Goal: Transaction & Acquisition: Book appointment/travel/reservation

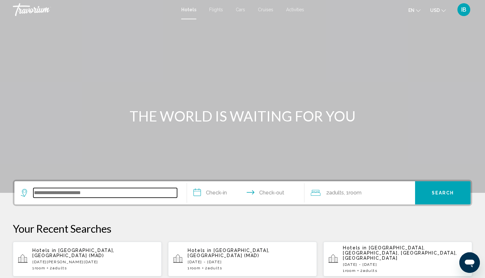
click at [143, 194] on input "Search widget" at bounding box center [105, 193] width 144 height 10
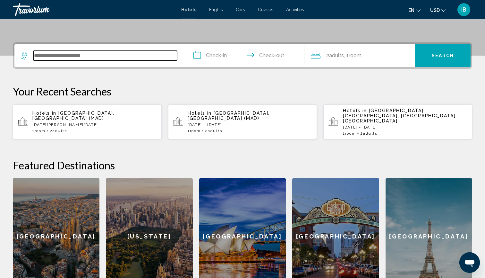
scroll to position [159, 0]
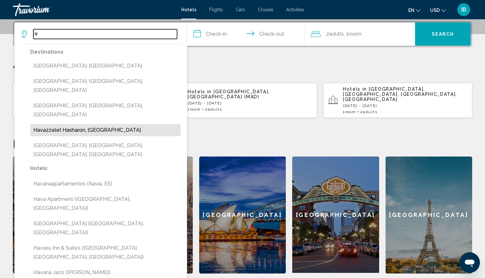
type input "*"
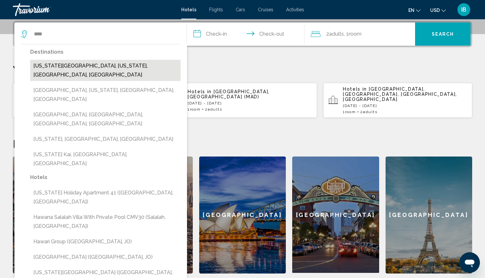
drag, startPoint x: 86, startPoint y: 31, endPoint x: 88, endPoint y: 64, distance: 33.4
click at [88, 64] on button "[US_STATE][GEOGRAPHIC_DATA], [US_STATE], [GEOGRAPHIC_DATA], [GEOGRAPHIC_DATA]" at bounding box center [105, 70] width 151 height 21
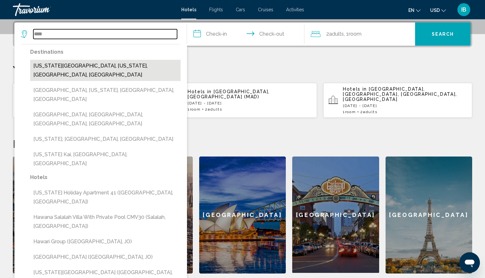
type input "**********"
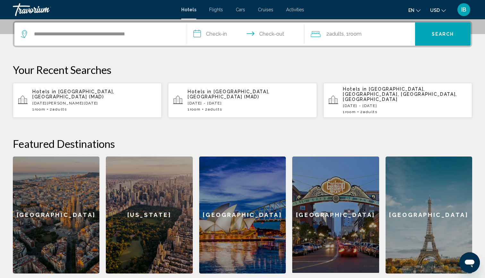
click at [214, 34] on input "**********" at bounding box center [247, 34] width 120 height 25
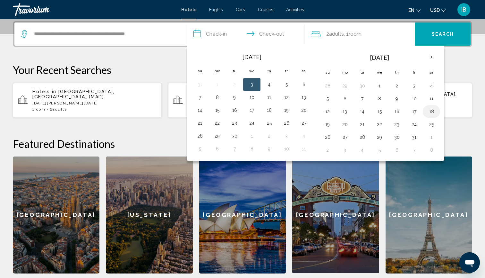
click at [434, 112] on button "18" at bounding box center [432, 111] width 10 height 9
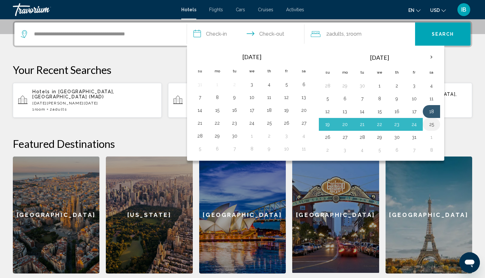
click at [434, 123] on button "25" at bounding box center [432, 124] width 10 height 9
type input "**********"
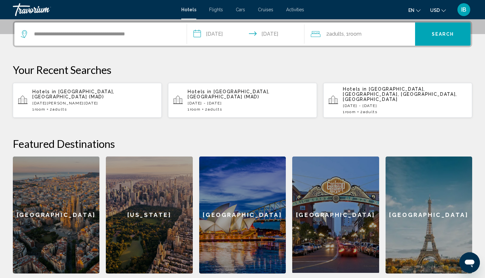
click at [440, 36] on span "Search" at bounding box center [443, 34] width 22 height 5
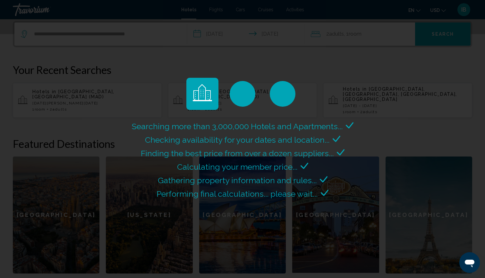
scroll to position [0, 0]
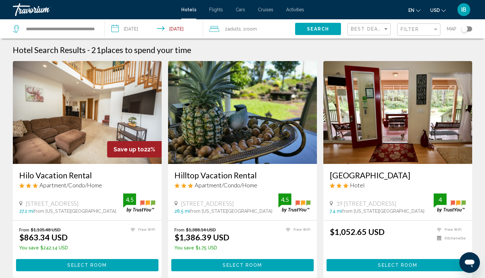
click at [470, 31] on button "Toggle map" at bounding box center [465, 29] width 16 height 6
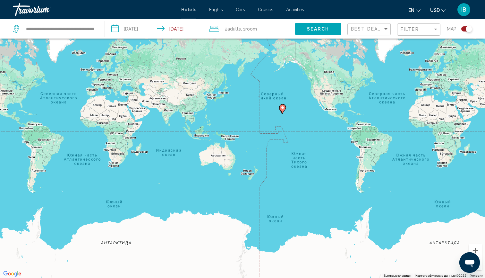
drag, startPoint x: 390, startPoint y: 139, endPoint x: 325, endPoint y: 138, distance: 64.9
click at [325, 138] on div "Чтобы активировать перетаскивание с помощью клавиатуры, нажмите Alt + Ввод. Пос…" at bounding box center [242, 139] width 485 height 278
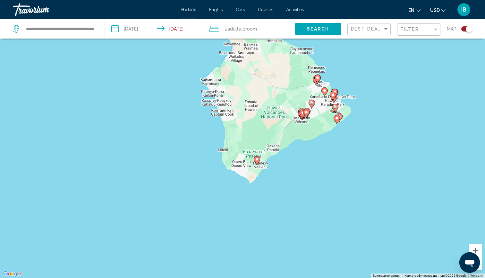
drag, startPoint x: 332, startPoint y: 89, endPoint x: 269, endPoint y: 200, distance: 127.2
click at [269, 200] on div "Чтобы активировать перетаскивание с помощью клавиатуры, нажмите Alt + Ввод. Пос…" at bounding box center [242, 139] width 485 height 278
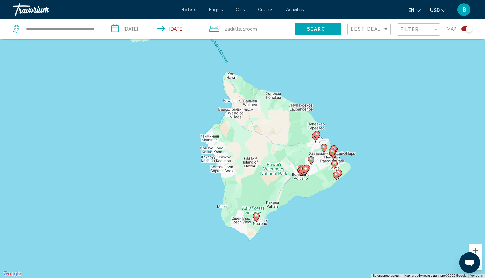
drag, startPoint x: 303, startPoint y: 140, endPoint x: 304, endPoint y: 192, distance: 52.0
click at [304, 192] on div "Чтобы активировать перетаскивание с помощью клавиатуры, нажмите Alt + Ввод. Пос…" at bounding box center [242, 139] width 485 height 278
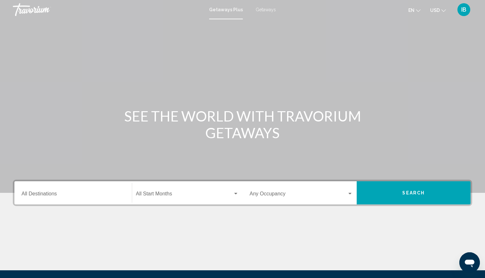
click at [265, 10] on span "Getaways" at bounding box center [266, 9] width 20 height 5
click at [39, 199] on div "Destination All Destinations" at bounding box center [73, 193] width 103 height 20
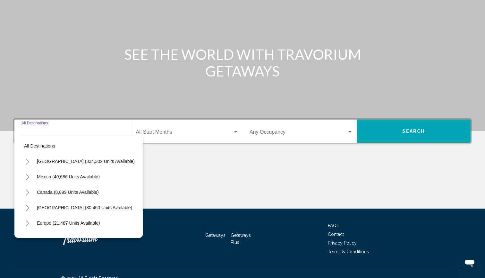
scroll to position [71, 0]
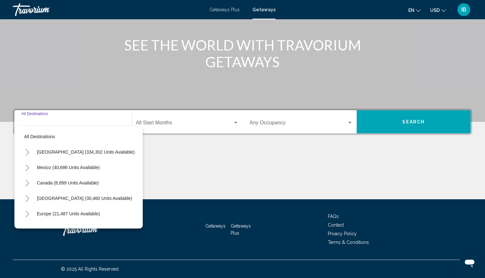
click at [28, 153] on icon "Toggle United States (334,302 units available)" at bounding box center [28, 152] width 4 height 6
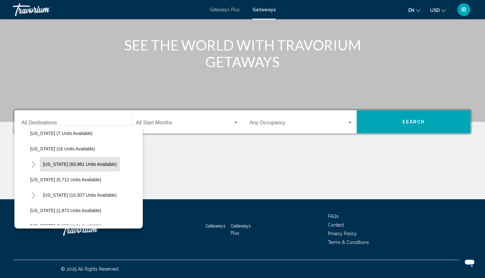
scroll to position [112, 0]
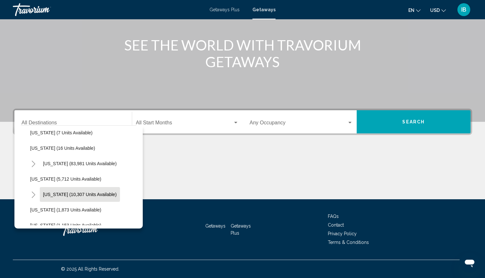
click at [51, 194] on span "Hawaii (10,307 units available)" at bounding box center [80, 194] width 74 height 5
type input "**********"
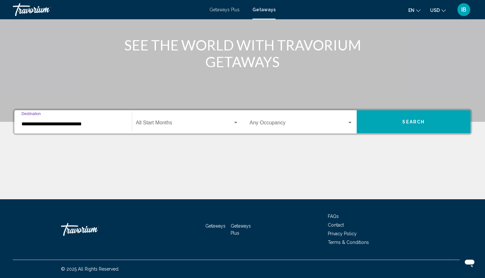
click at [147, 121] on span "Search widget" at bounding box center [184, 124] width 97 height 6
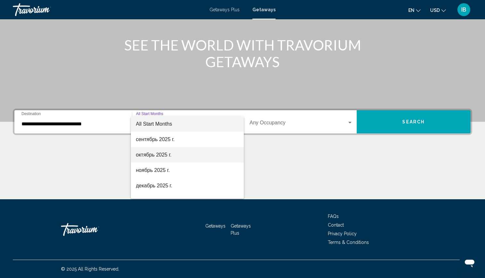
click at [151, 157] on span "октябрь 2025 г." at bounding box center [187, 154] width 103 height 15
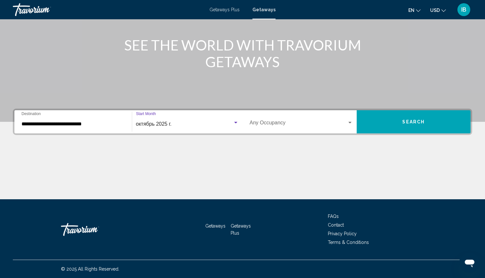
click at [387, 123] on button "Search" at bounding box center [414, 121] width 114 height 23
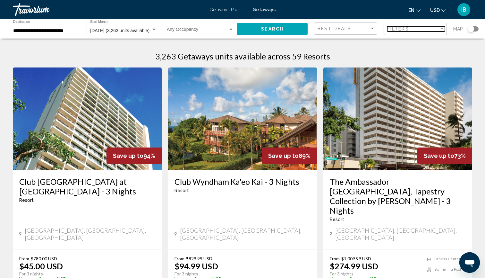
click at [401, 29] on span "Filters" at bounding box center [398, 28] width 22 height 5
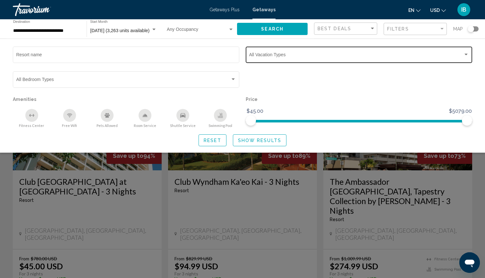
click at [299, 50] on div "Vacation Types All Vacation Types" at bounding box center [359, 54] width 220 height 18
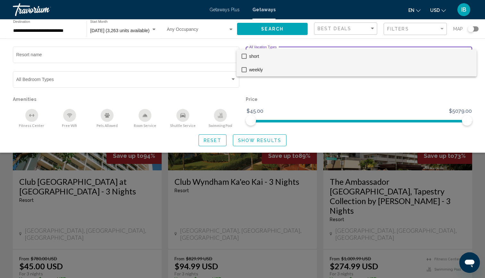
click at [291, 68] on span "weekly" at bounding box center [360, 69] width 222 height 13
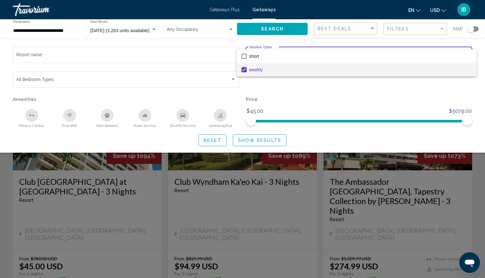
click at [252, 144] on div at bounding box center [242, 139] width 485 height 278
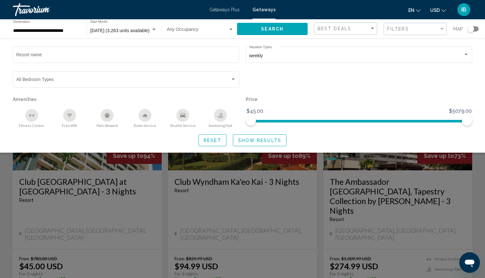
click at [252, 143] on span "Show Results" at bounding box center [259, 140] width 43 height 5
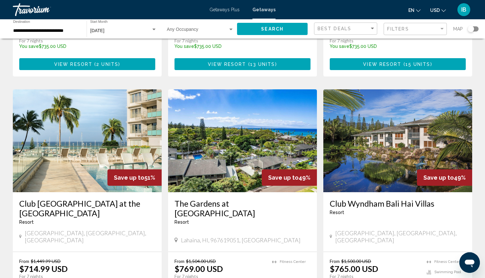
scroll to position [700, 0]
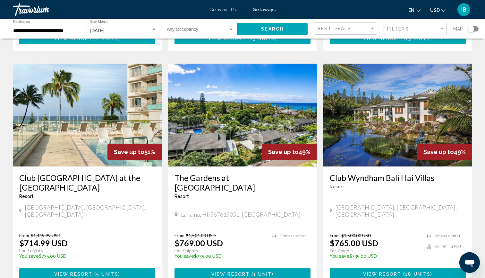
click at [89, 271] on span "View Resort" at bounding box center [73, 273] width 38 height 5
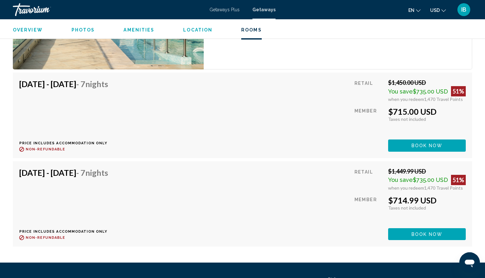
click at [416, 143] on span "Book now" at bounding box center [427, 145] width 31 height 5
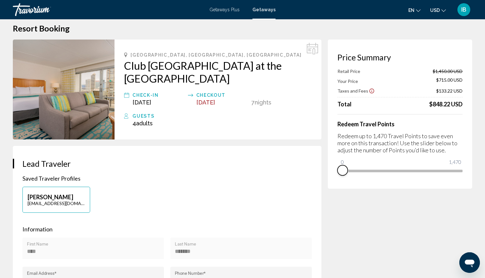
drag, startPoint x: 456, startPoint y: 179, endPoint x: 284, endPoint y: 184, distance: 172.1
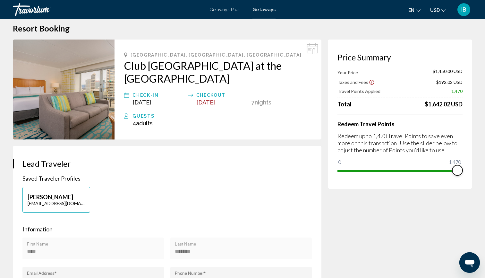
drag, startPoint x: 342, startPoint y: 161, endPoint x: 485, endPoint y: 169, distance: 143.1
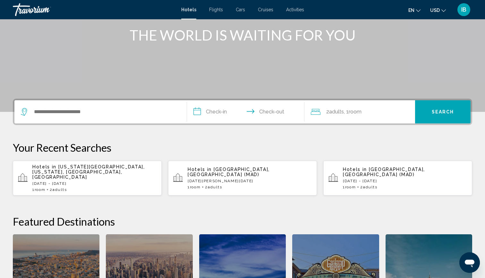
scroll to position [86, 0]
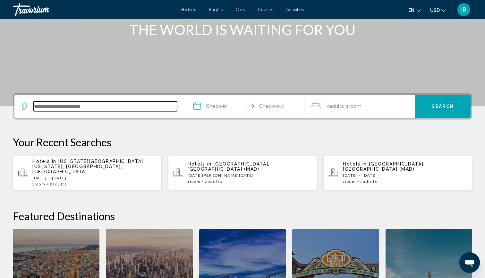
click at [46, 110] on input "Search widget" at bounding box center [105, 106] width 144 height 10
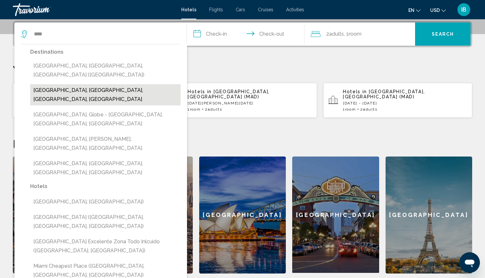
click at [51, 84] on button "[GEOGRAPHIC_DATA], [GEOGRAPHIC_DATA], [GEOGRAPHIC_DATA], [GEOGRAPHIC_DATA]" at bounding box center [105, 94] width 151 height 21
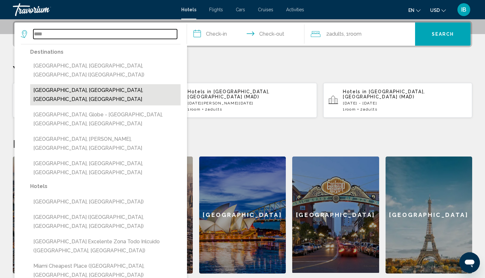
type input "**********"
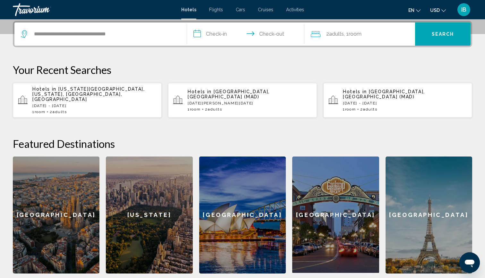
click at [216, 35] on input "**********" at bounding box center [247, 34] width 120 height 25
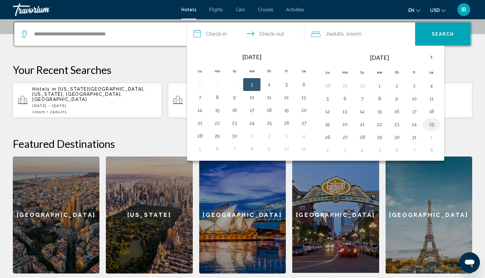
click at [433, 124] on button "25" at bounding box center [432, 124] width 10 height 9
click at [432, 135] on button "1" at bounding box center [432, 137] width 10 height 9
type input "**********"
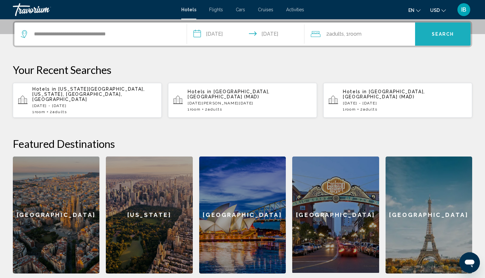
click at [442, 32] on span "Search" at bounding box center [443, 34] width 22 height 5
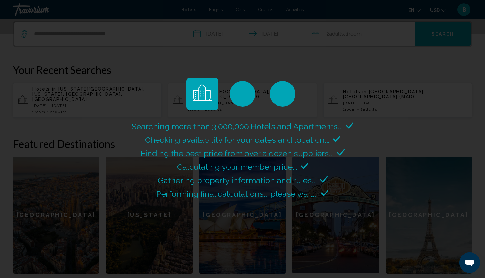
scroll to position [0, 0]
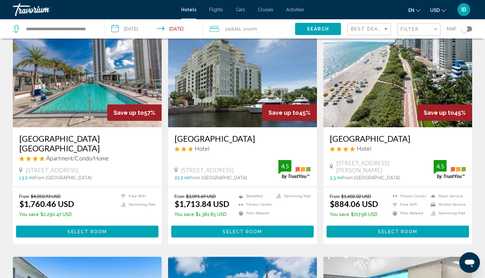
click at [65, 231] on button "Select Room" at bounding box center [87, 231] width 143 height 12
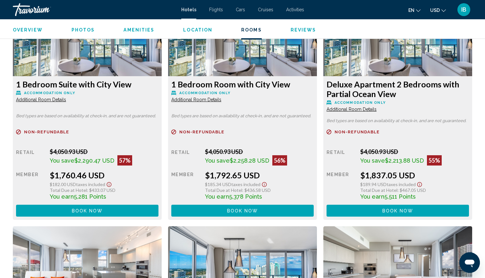
click at [89, 213] on span "Book now" at bounding box center [87, 210] width 31 height 5
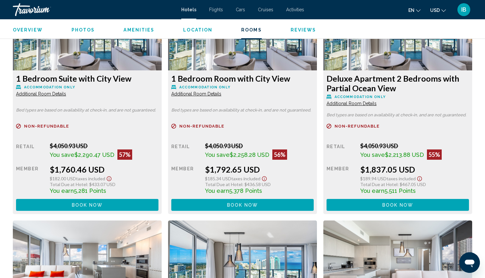
click at [103, 203] on span "Book now" at bounding box center [87, 204] width 31 height 5
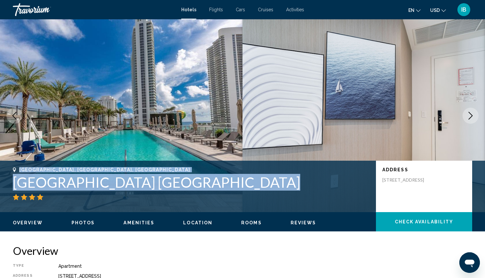
drag, startPoint x: 20, startPoint y: 169, endPoint x: 69, endPoint y: 199, distance: 57.2
click at [69, 199] on div "[GEOGRAPHIC_DATA], [GEOGRAPHIC_DATA], [GEOGRAPHIC_DATA] [GEOGRAPHIC_DATA] [GEOG…" at bounding box center [191, 183] width 357 height 33
copy div "[GEOGRAPHIC_DATA], [GEOGRAPHIC_DATA], [GEOGRAPHIC_DATA] [GEOGRAPHIC_DATA] [GEOG…"
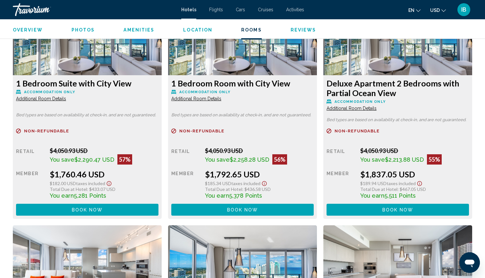
scroll to position [914, 0]
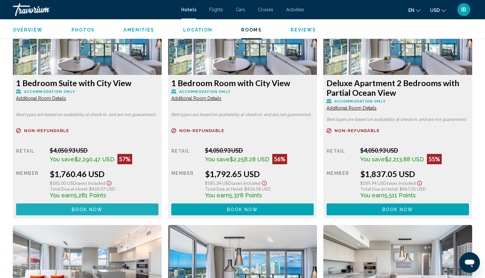
click at [70, 212] on button "Book now No longer available" at bounding box center [87, 209] width 143 height 12
